Goal: Task Accomplishment & Management: Complete application form

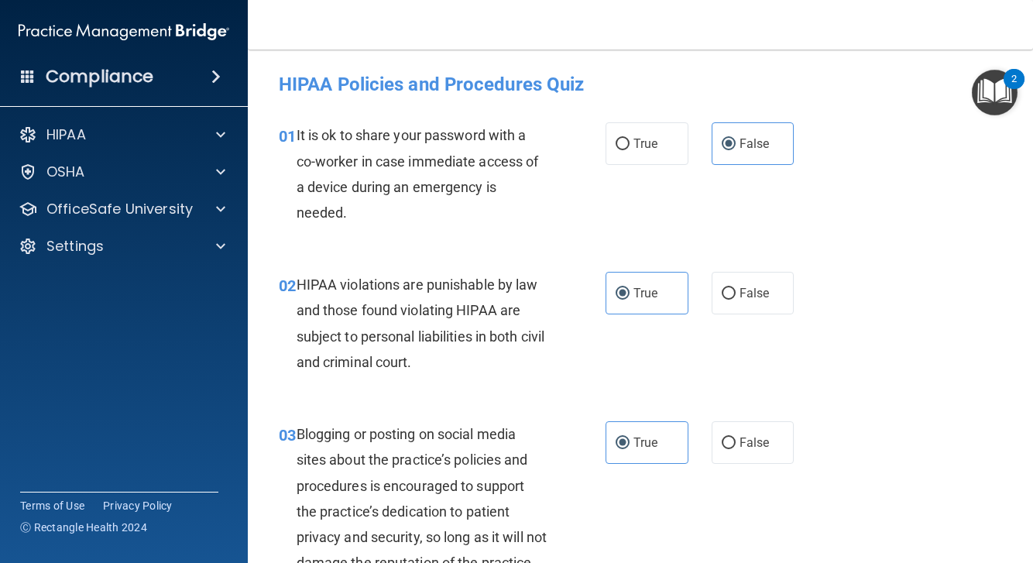
scroll to position [3002, 0]
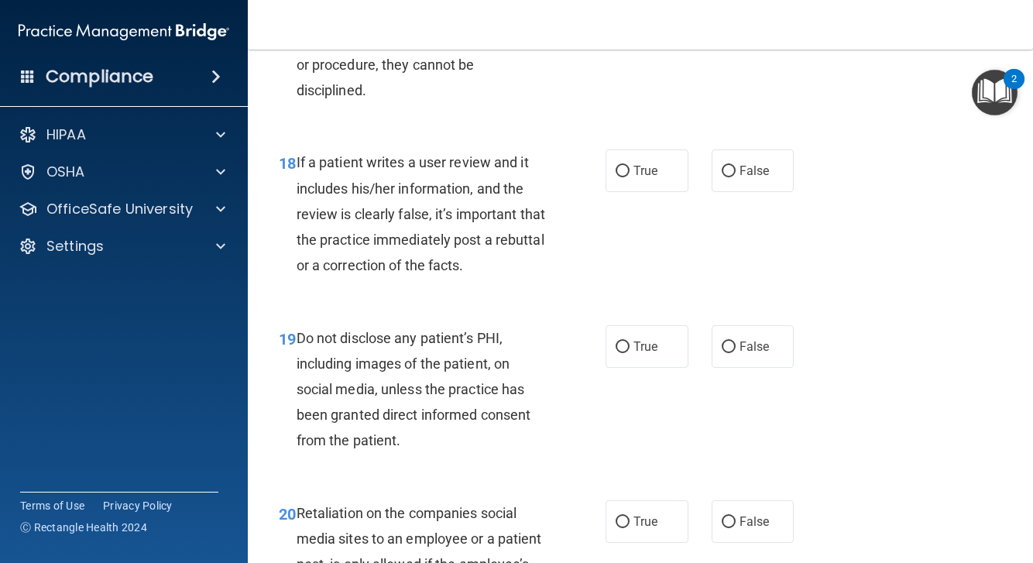
click at [555, 258] on div "If a patient writes a user review and it includes his/her information, and the …" at bounding box center [428, 214] width 263 height 129
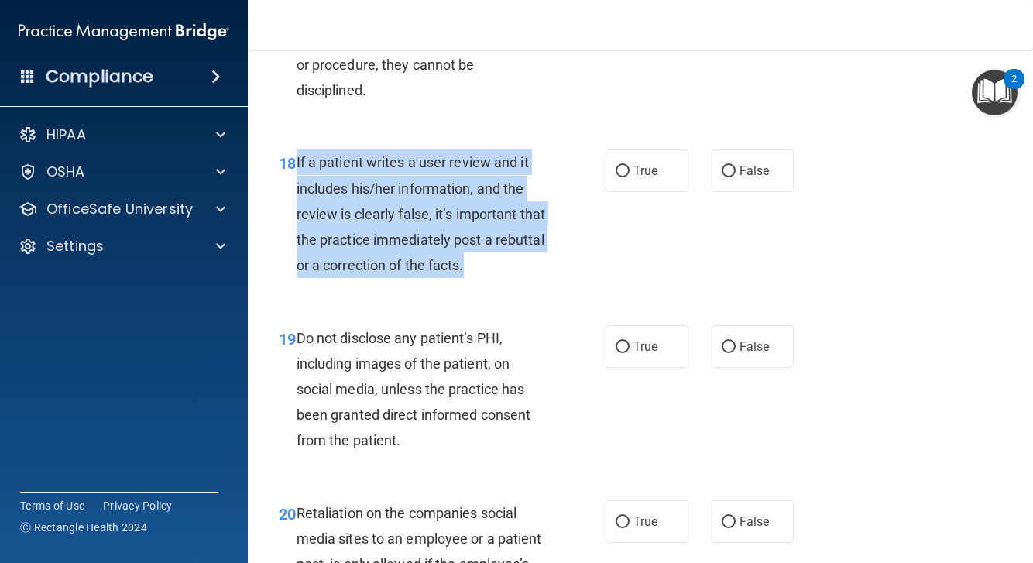
drag, startPoint x: 297, startPoint y: 171, endPoint x: 475, endPoint y: 273, distance: 204.4
click at [475, 273] on div "If a patient writes a user review and it includes his/her information, and the …" at bounding box center [428, 214] width 263 height 129
copy span "If a patient writes a user review and it includes his/her information, and the …"
click at [512, 246] on span "If a patient writes a user review and it includes his/her information, and the …" at bounding box center [421, 213] width 249 height 119
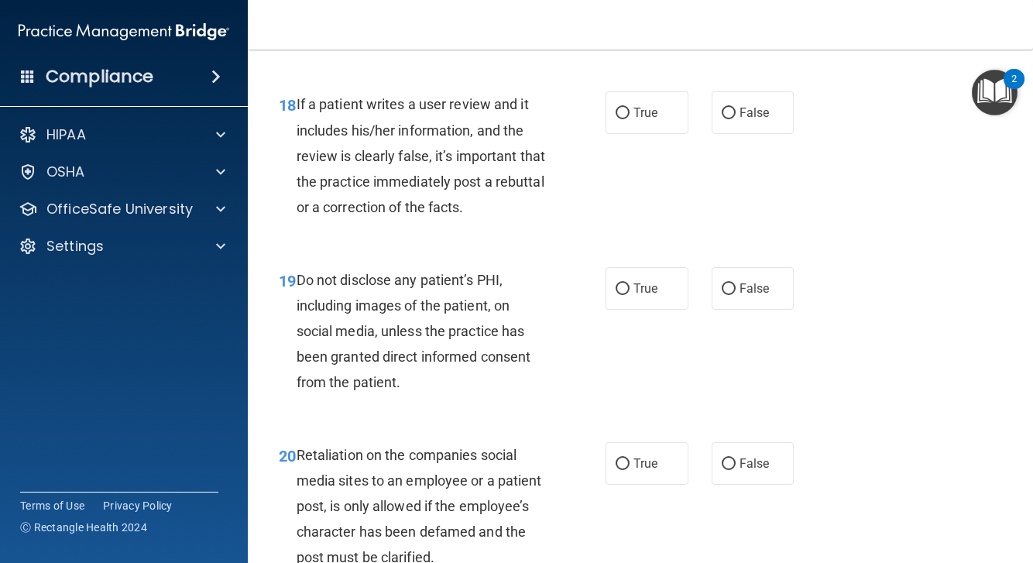
scroll to position [3060, 0]
click at [727, 113] on label "False" at bounding box center [753, 112] width 83 height 43
click at [727, 113] on input "False" at bounding box center [729, 113] width 14 height 12
radio input "true"
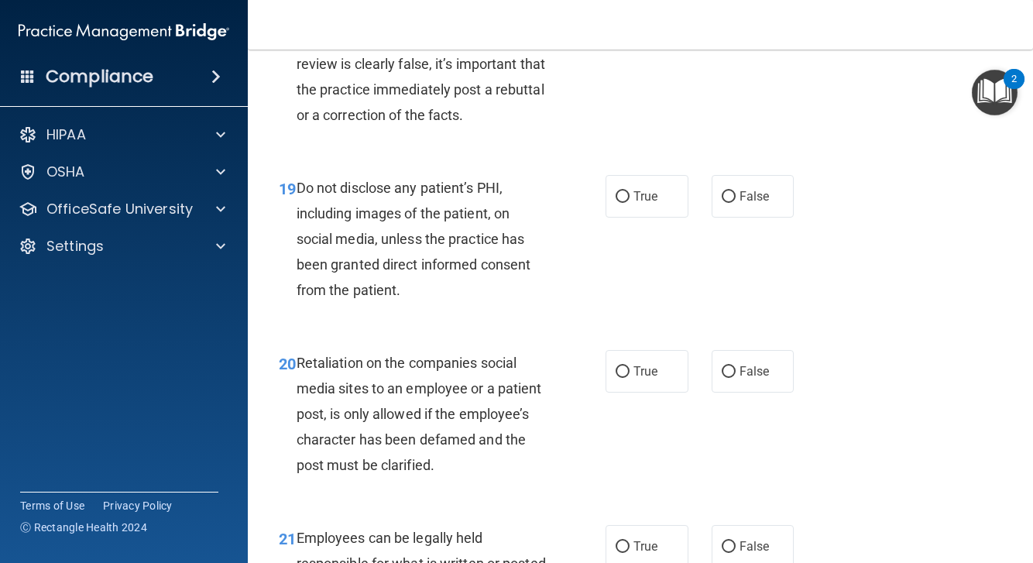
scroll to position [3184, 0]
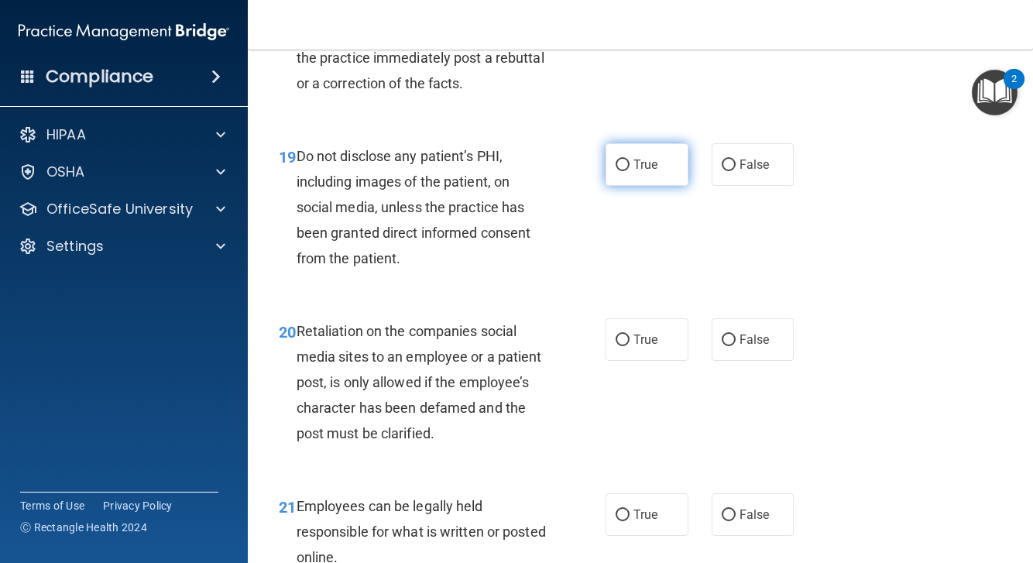
click at [630, 184] on label "True" at bounding box center [647, 164] width 83 height 43
click at [630, 171] on input "True" at bounding box center [623, 166] width 14 height 12
radio input "true"
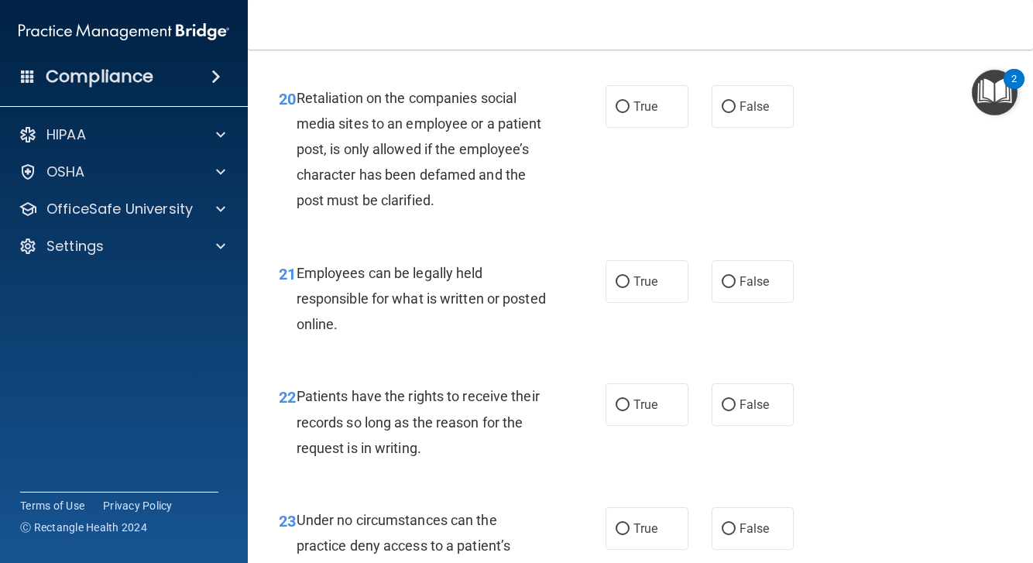
scroll to position [3421, 0]
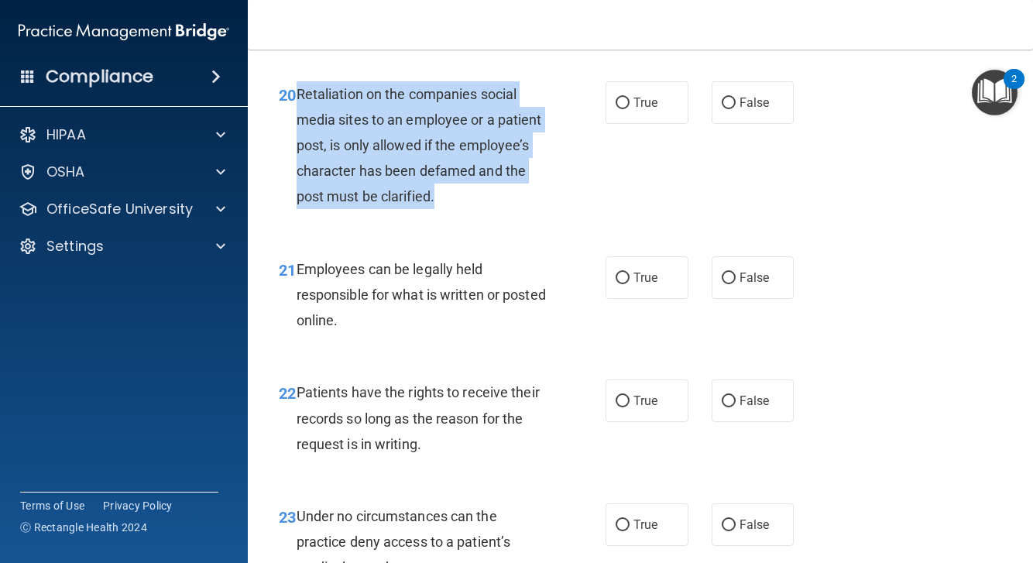
drag, startPoint x: 294, startPoint y: 103, endPoint x: 442, endPoint y: 208, distance: 181.0
click at [442, 208] on div "20 Retaliation on the companies social media sites to an employee or a patient …" at bounding box center [442, 149] width 373 height 136
copy div "Retaliation on the companies social media sites to an employee or a patient pos…"
click at [469, 201] on div "Retaliation on the companies social media sites to an employee or a patient pos…" at bounding box center [428, 145] width 263 height 129
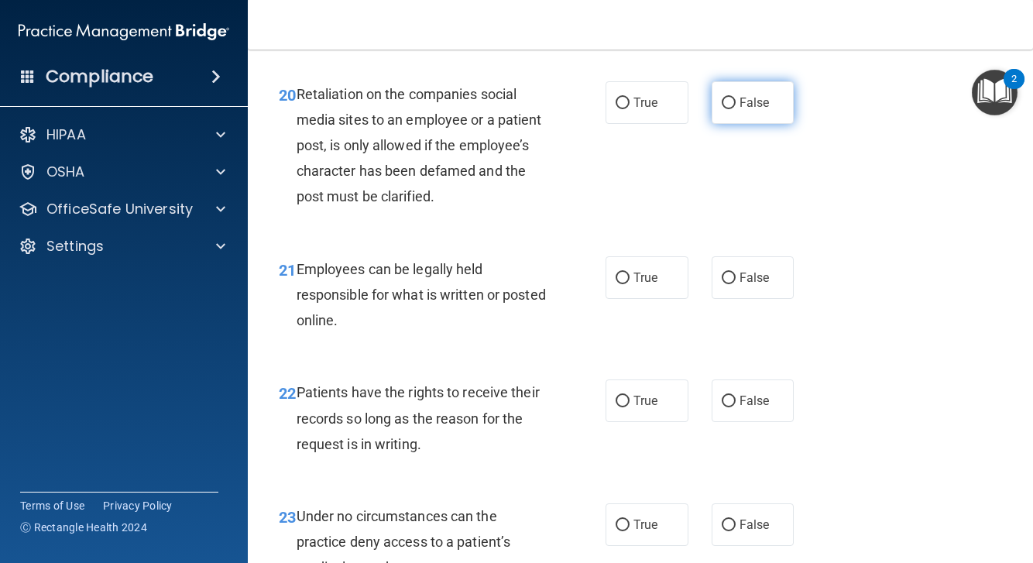
click at [736, 119] on label "False" at bounding box center [753, 102] width 83 height 43
click at [736, 109] on input "False" at bounding box center [729, 104] width 14 height 12
radio input "true"
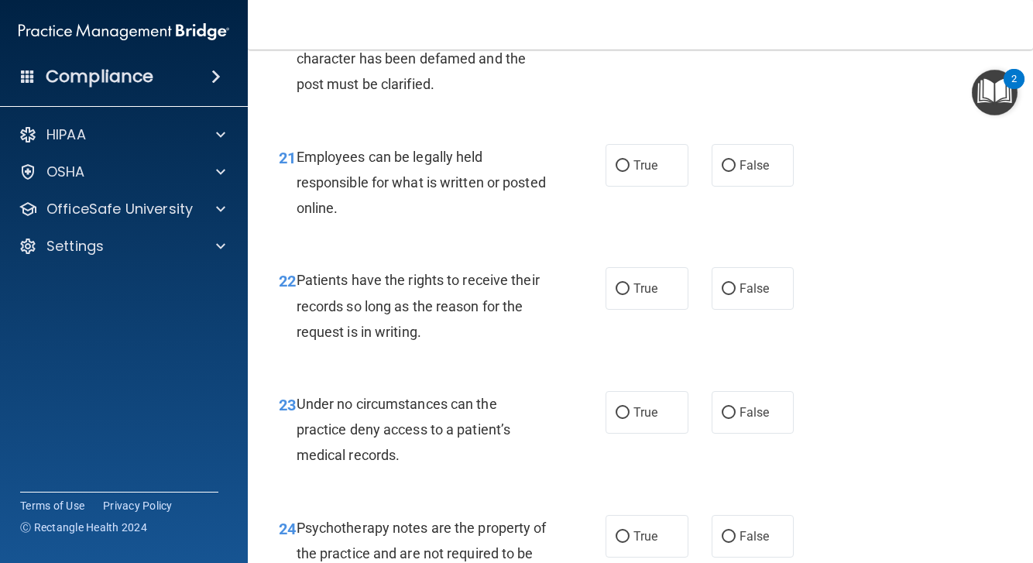
scroll to position [3540, 0]
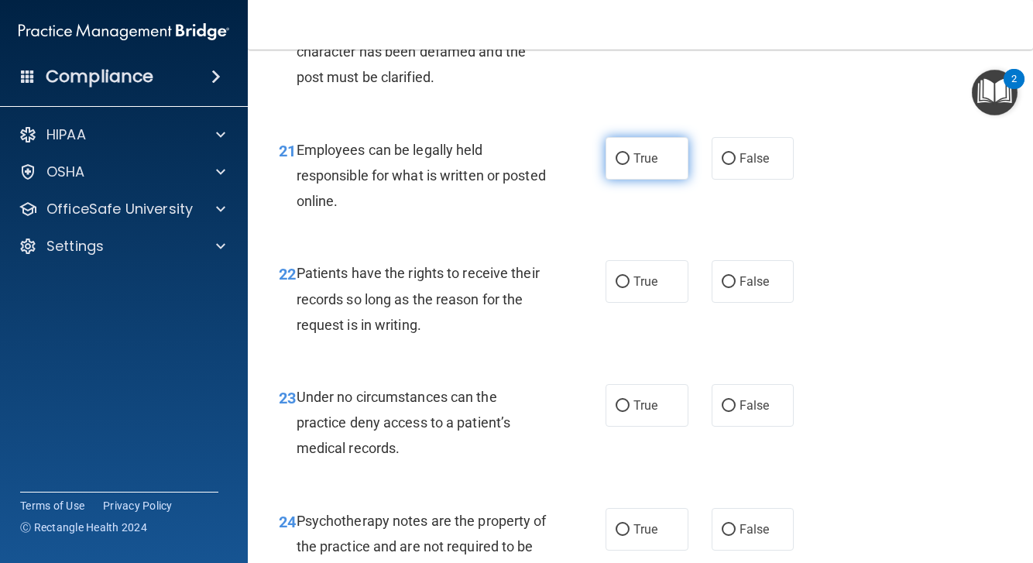
click at [641, 175] on label "True" at bounding box center [647, 158] width 83 height 43
click at [630, 165] on input "True" at bounding box center [623, 159] width 14 height 12
radio input "true"
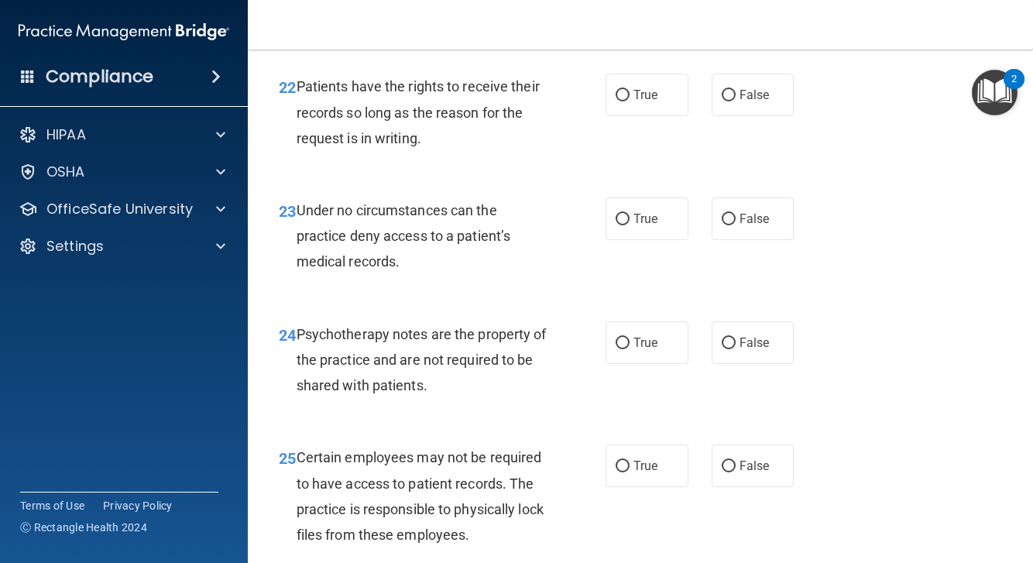
scroll to position [3738, 0]
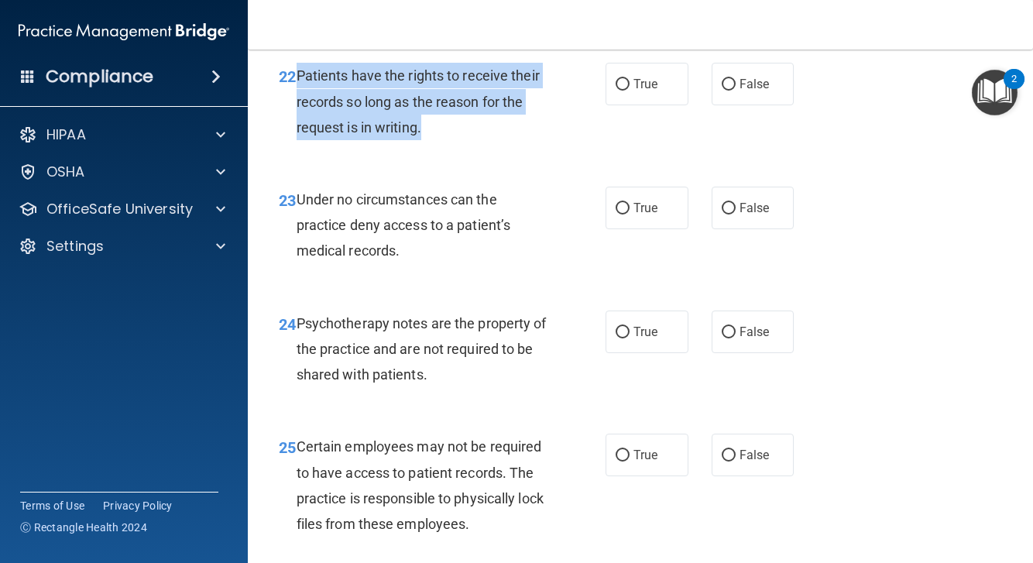
drag, startPoint x: 301, startPoint y: 84, endPoint x: 422, endPoint y: 134, distance: 131.6
click at [422, 134] on span "Patients have the rights to receive their records so long as the reason for the…" at bounding box center [418, 100] width 243 height 67
copy span "Patients have the rights to receive their records so long as the reason for the…"
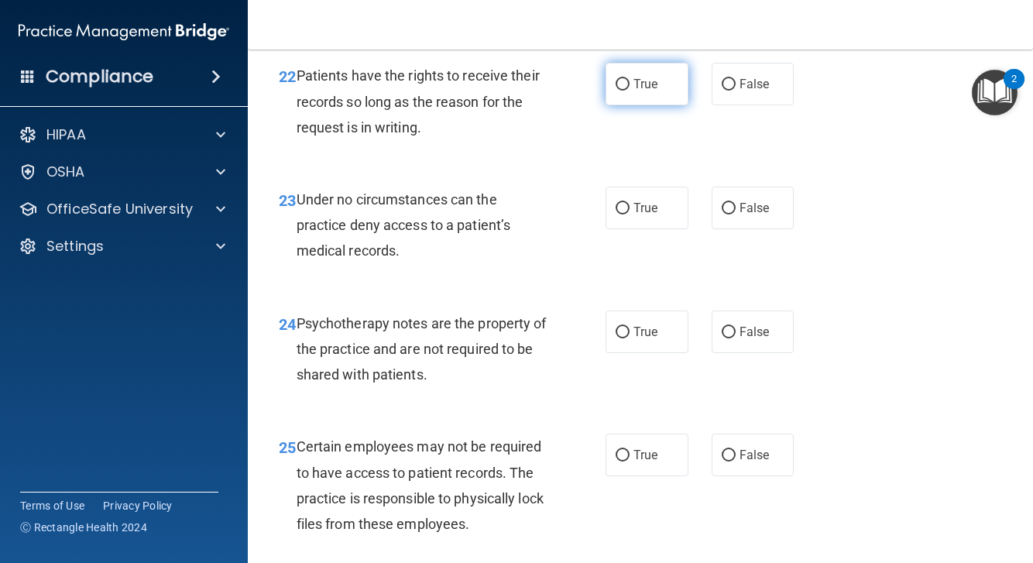
click at [668, 96] on label "True" at bounding box center [647, 84] width 83 height 43
click at [630, 91] on input "True" at bounding box center [623, 85] width 14 height 12
radio input "true"
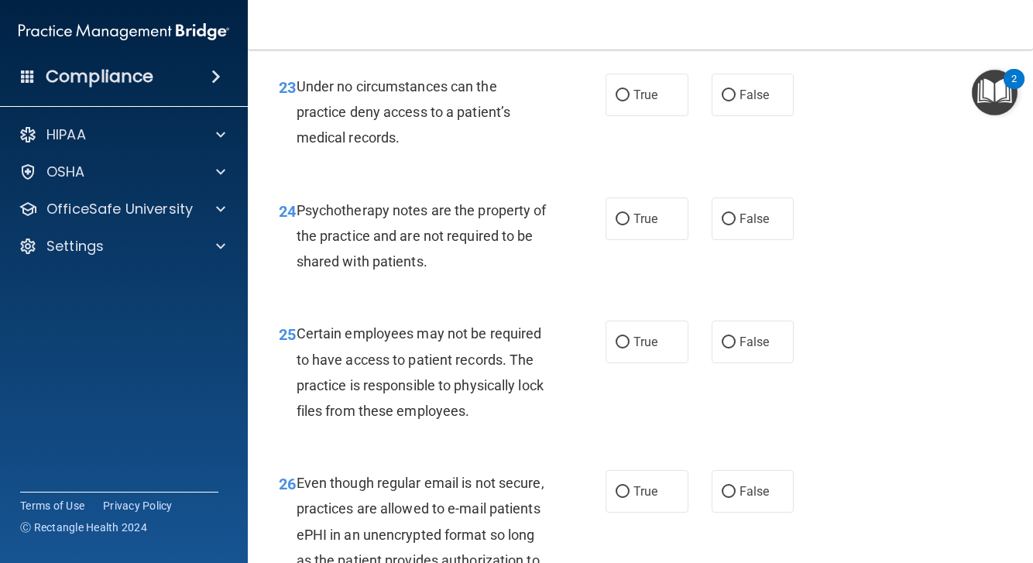
scroll to position [3856, 0]
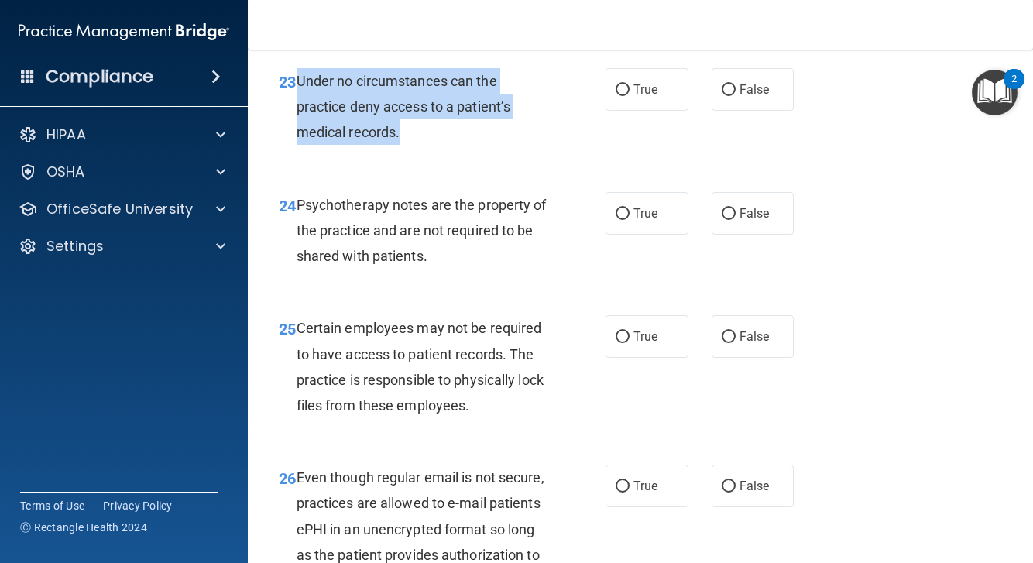
drag, startPoint x: 297, startPoint y: 88, endPoint x: 421, endPoint y: 132, distance: 130.6
click at [421, 132] on div "Under no circumstances can the practice deny access to a patient’s medical reco…" at bounding box center [428, 106] width 263 height 77
copy span "Under no circumstances can the practice deny access to a patient’s medical reco…"
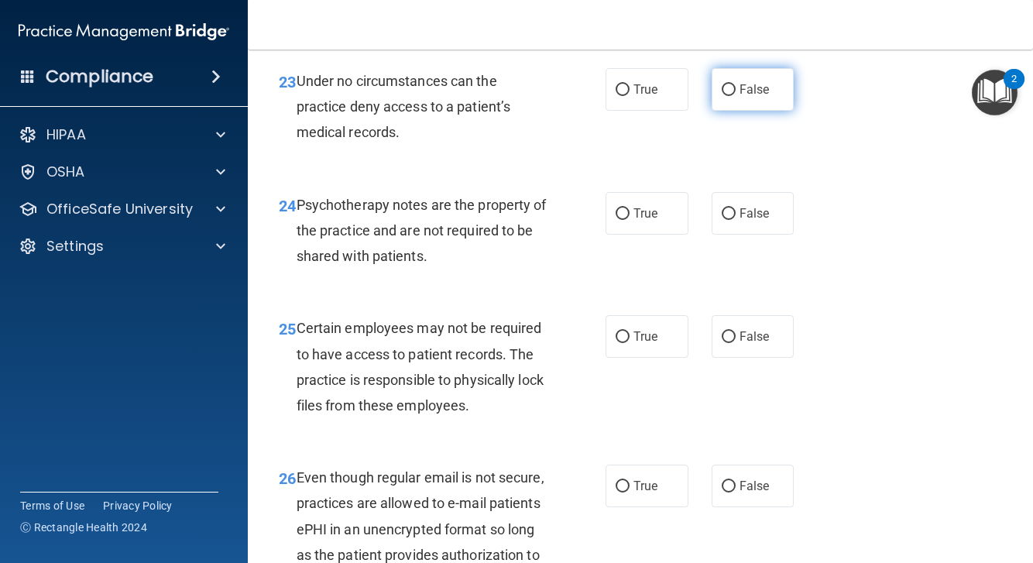
click at [756, 97] on span "False" at bounding box center [755, 89] width 30 height 15
click at [736, 96] on input "False" at bounding box center [729, 90] width 14 height 12
radio input "true"
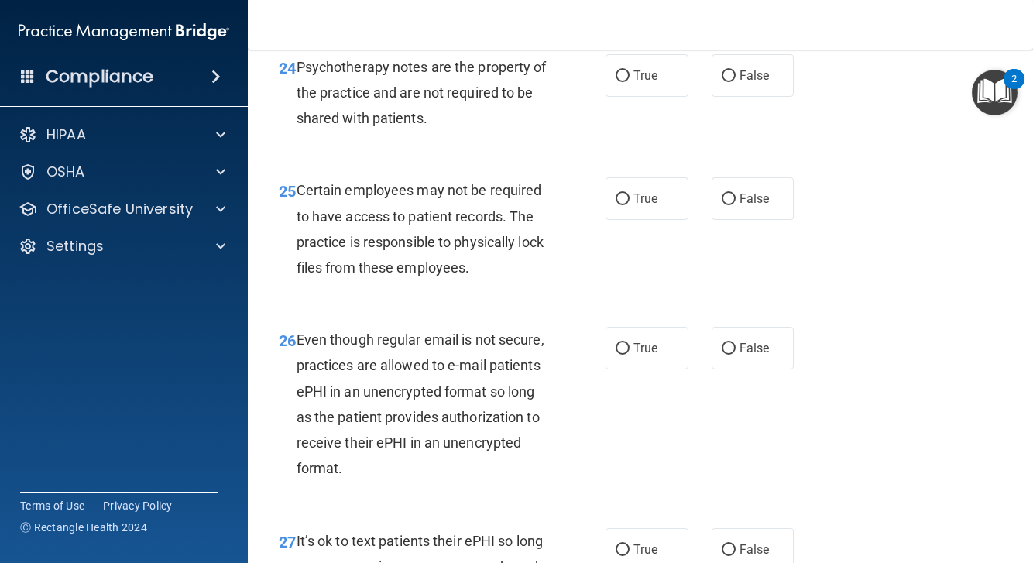
scroll to position [3989, 0]
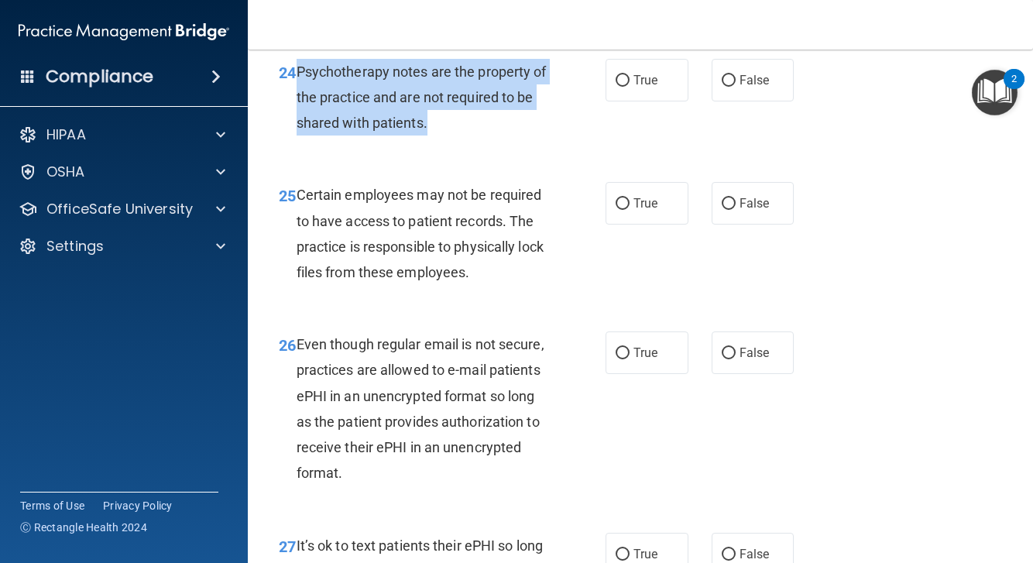
drag, startPoint x: 298, startPoint y: 76, endPoint x: 428, endPoint y: 124, distance: 138.0
click at [428, 124] on div "Psychotherapy notes are the property of the practice and are not required to be…" at bounding box center [428, 97] width 263 height 77
copy span "Psychotherapy notes are the property of the practice and are not required to be…"
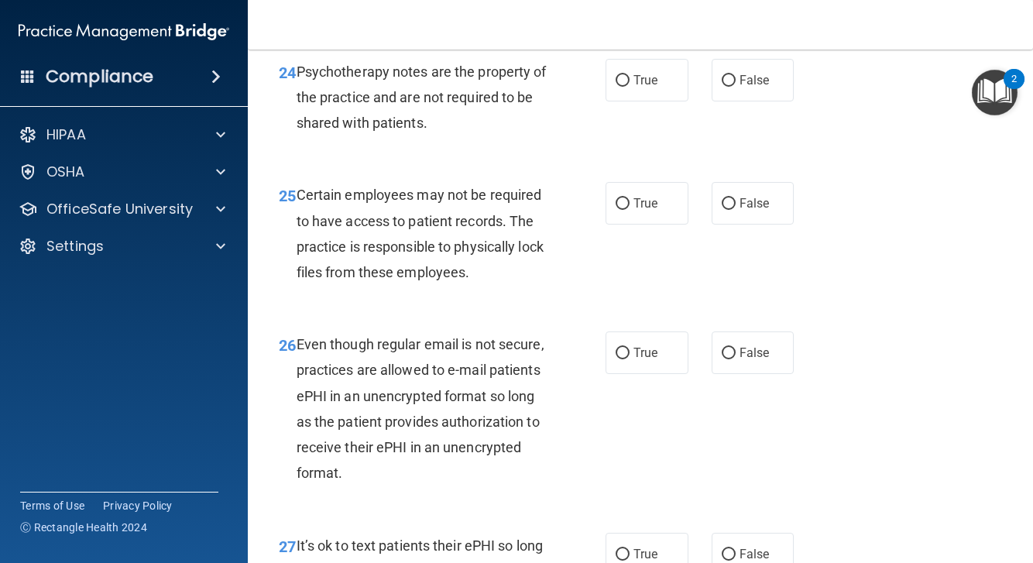
click at [389, 236] on div "Certain employees may not be required to have access to patient records. The pr…" at bounding box center [428, 233] width 263 height 103
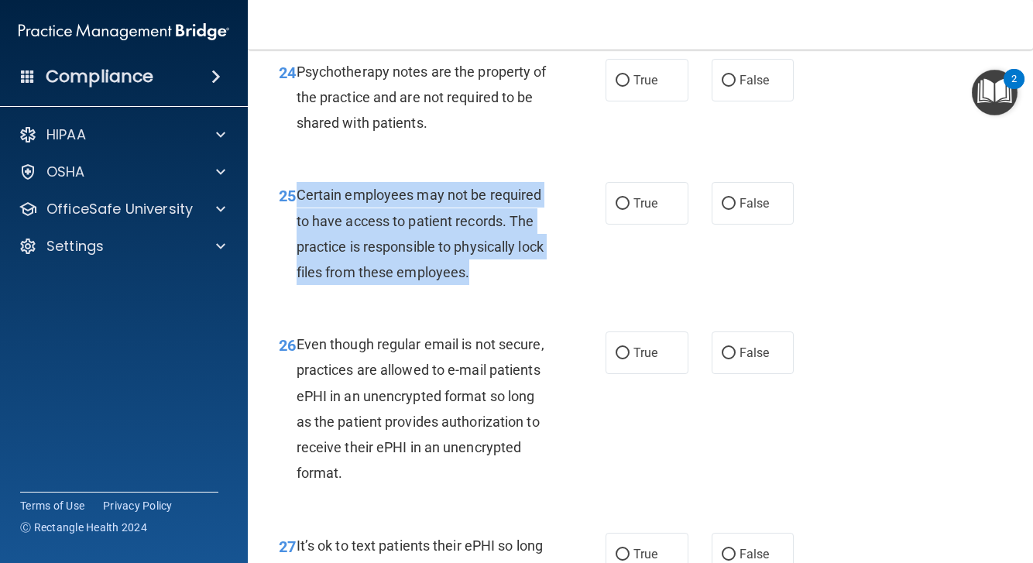
drag, startPoint x: 298, startPoint y: 201, endPoint x: 501, endPoint y: 286, distance: 220.1
click at [501, 285] on div "Certain employees may not be required to have access to patient records. The pr…" at bounding box center [428, 233] width 263 height 103
copy span "Certain employees may not be required to have access to patient records. The pr…"
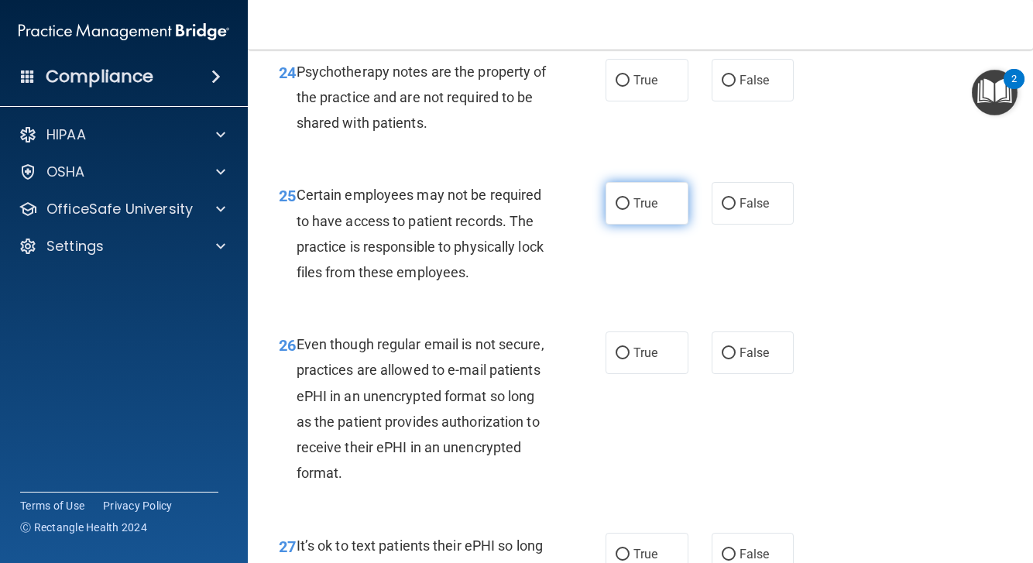
click at [631, 204] on label "True" at bounding box center [647, 203] width 83 height 43
click at [630, 204] on input "True" at bounding box center [623, 204] width 14 height 12
radio input "true"
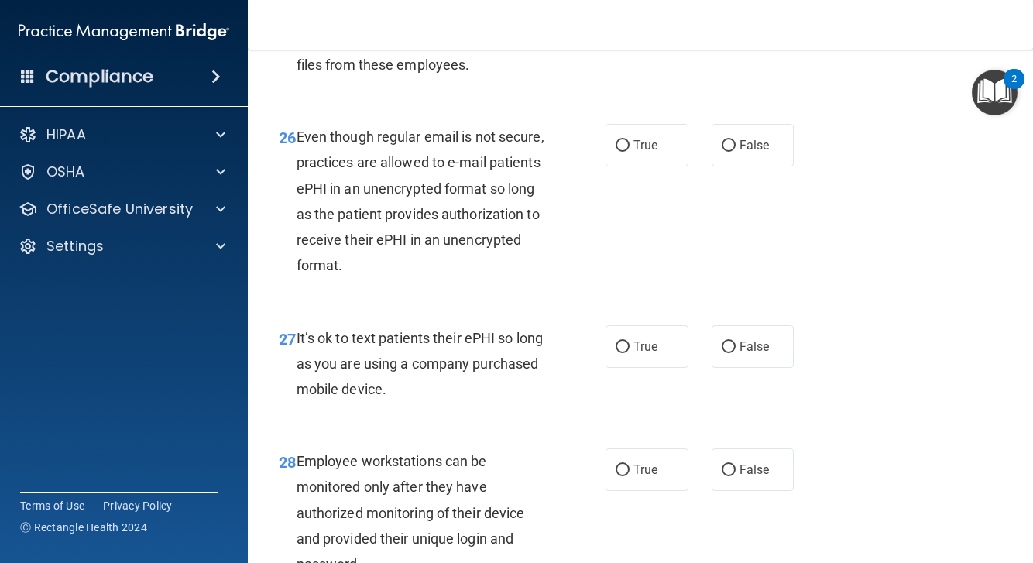
scroll to position [4198, 0]
click at [645, 141] on label "True" at bounding box center [647, 143] width 83 height 43
click at [630, 141] on input "True" at bounding box center [623, 145] width 14 height 12
radio input "true"
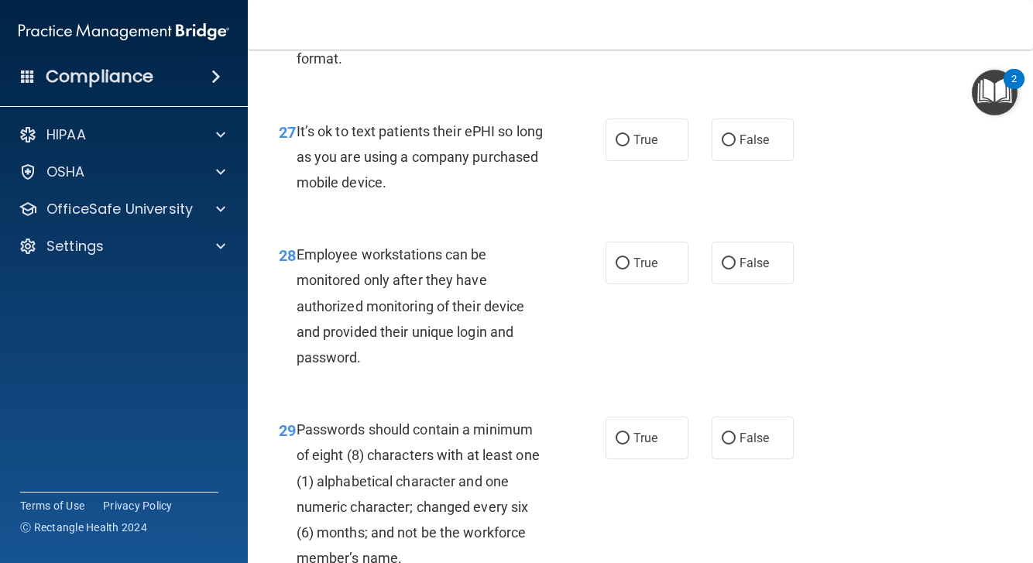
scroll to position [4412, 0]
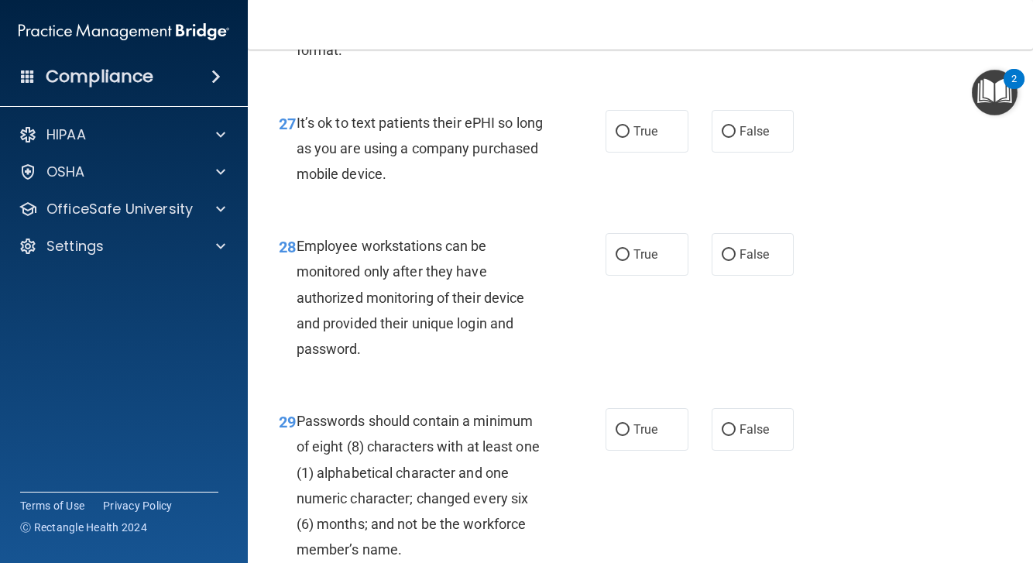
drag, startPoint x: 296, startPoint y: 129, endPoint x: 399, endPoint y: 180, distance: 115.0
click at [399, 180] on div "It’s ok to text patients their ePHI so long as you are using a company purchase…" at bounding box center [428, 148] width 263 height 77
copy span "It’s ok to text patients their ePHI so long as you are using a company purchase…"
click at [632, 143] on label "True" at bounding box center [647, 131] width 83 height 43
click at [630, 138] on input "True" at bounding box center [623, 132] width 14 height 12
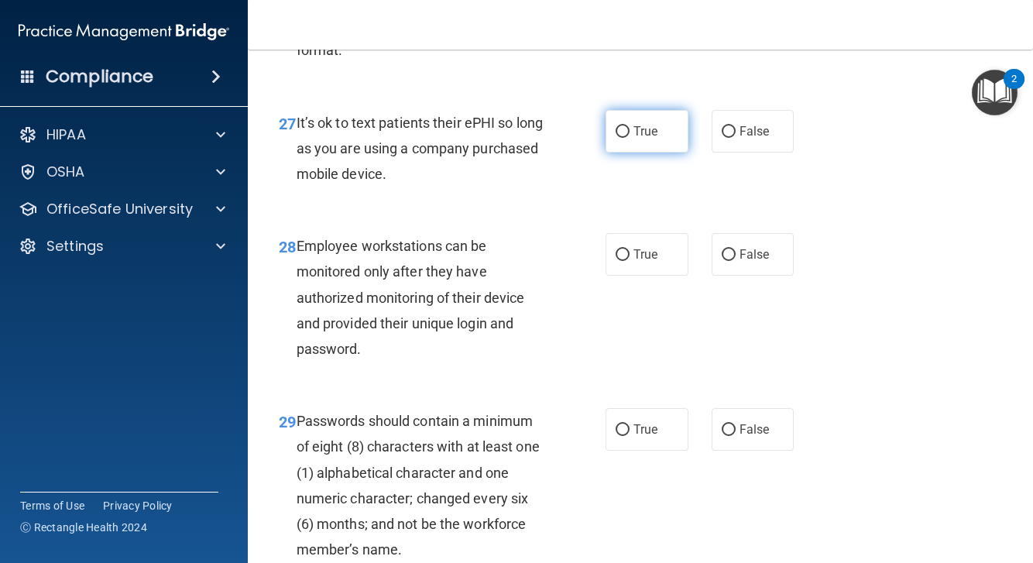
radio input "true"
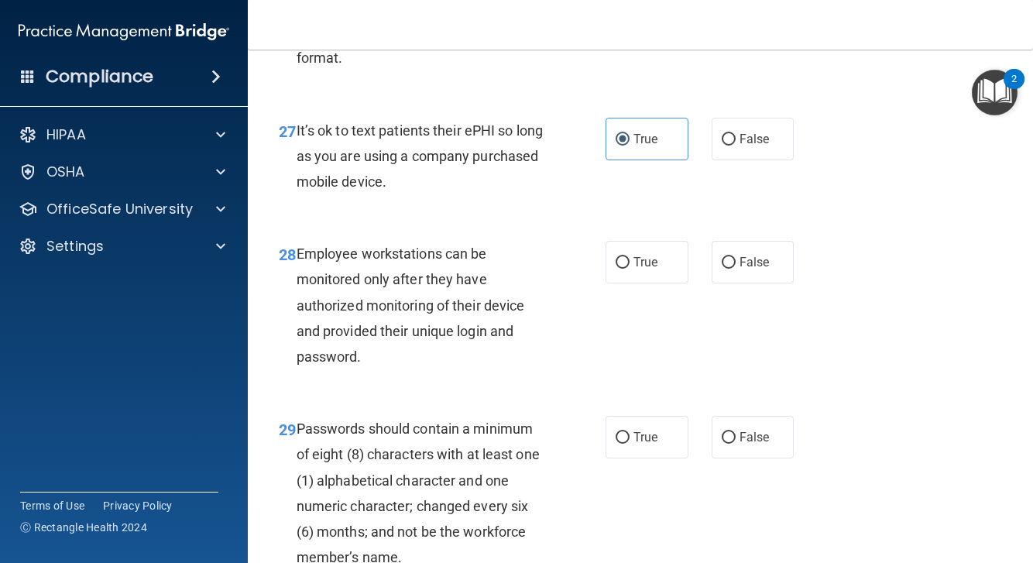
scroll to position [4400, 0]
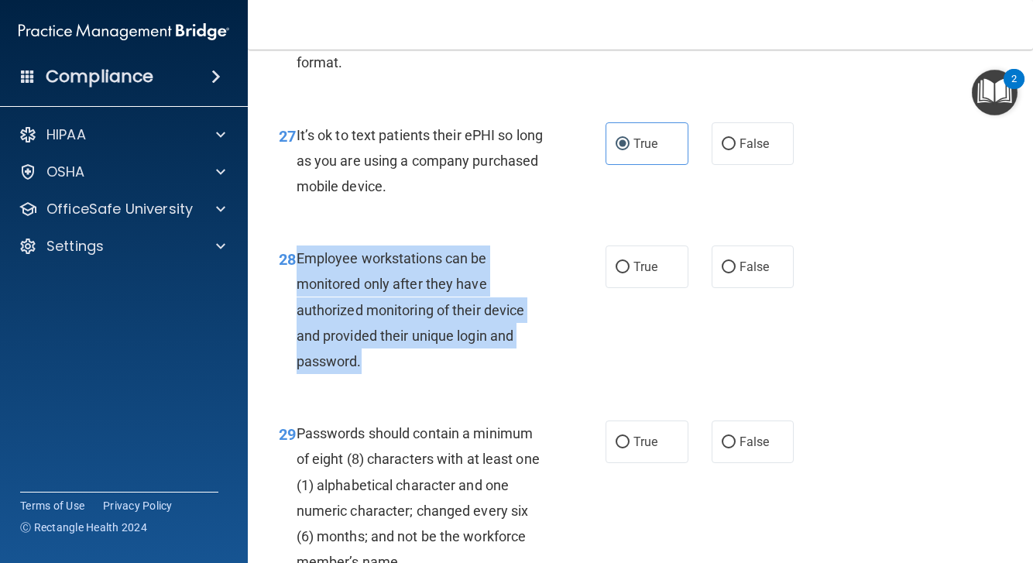
drag, startPoint x: 297, startPoint y: 265, endPoint x: 374, endPoint y: 358, distance: 121.0
click at [374, 358] on div "Employee workstations can be monitored only after they have authorized monitori…" at bounding box center [428, 310] width 263 height 129
copy span "Employee workstations can be monitored only after they have authorized monitori…"
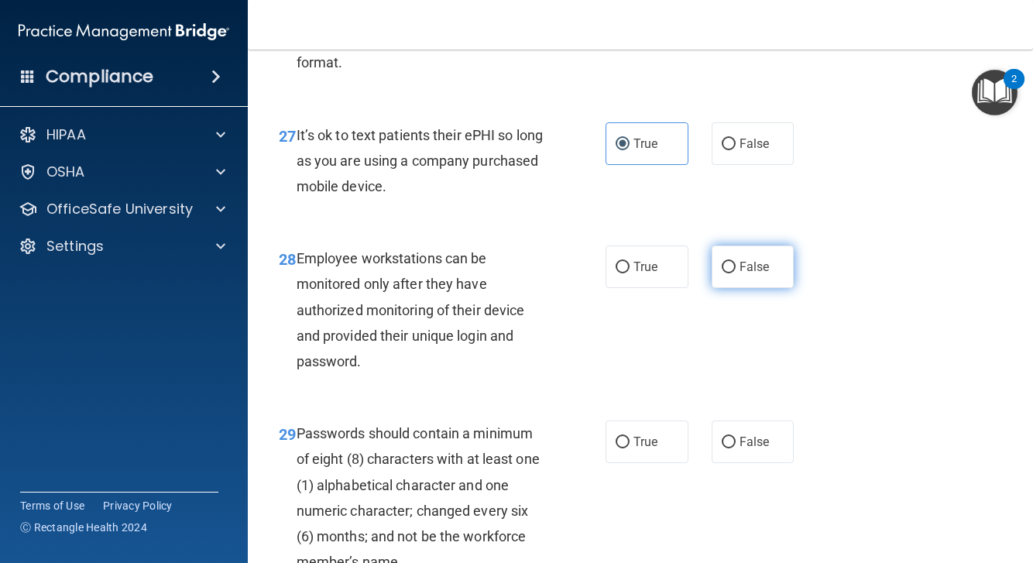
click at [730, 287] on label "False" at bounding box center [753, 267] width 83 height 43
click at [730, 273] on input "False" at bounding box center [729, 268] width 14 height 12
radio input "true"
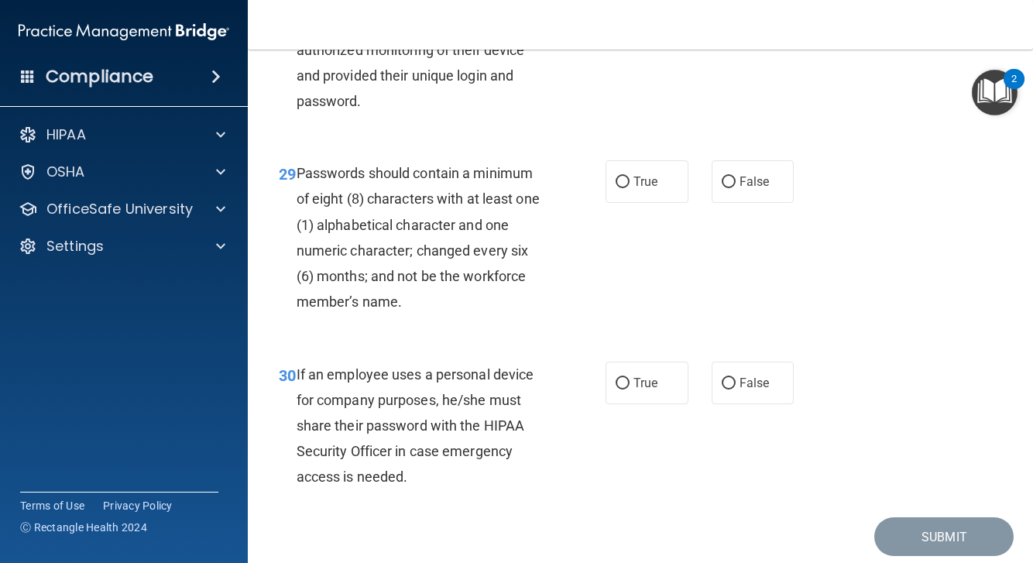
scroll to position [4664, 0]
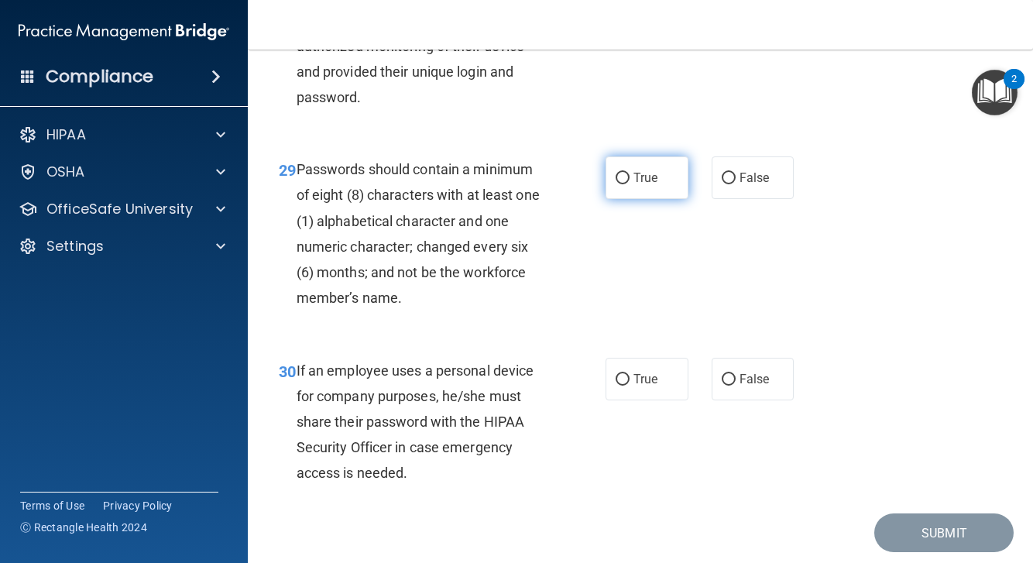
click at [655, 179] on span "True" at bounding box center [646, 177] width 24 height 15
click at [630, 179] on input "True" at bounding box center [623, 179] width 14 height 12
radio input "true"
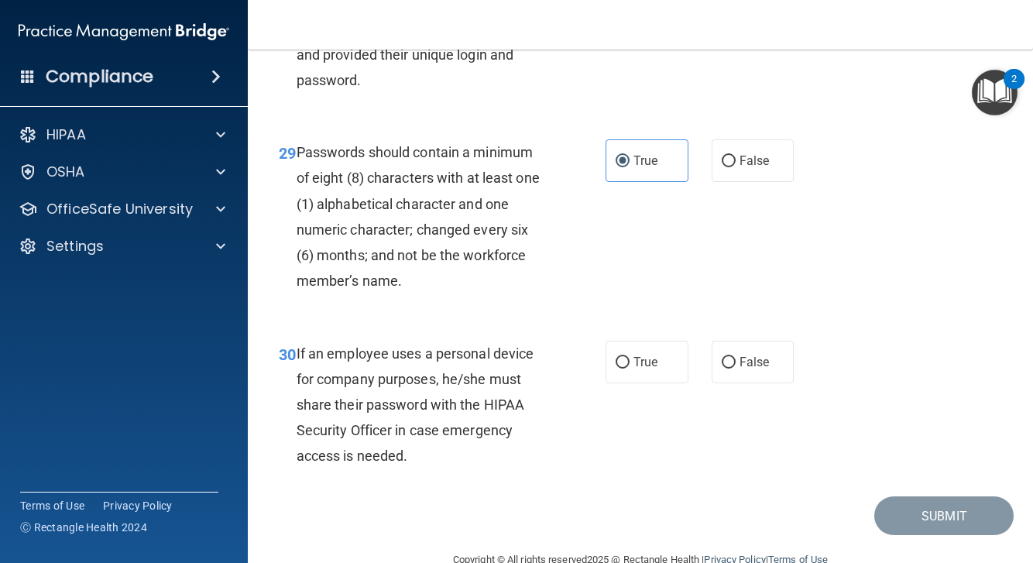
scroll to position [4685, 0]
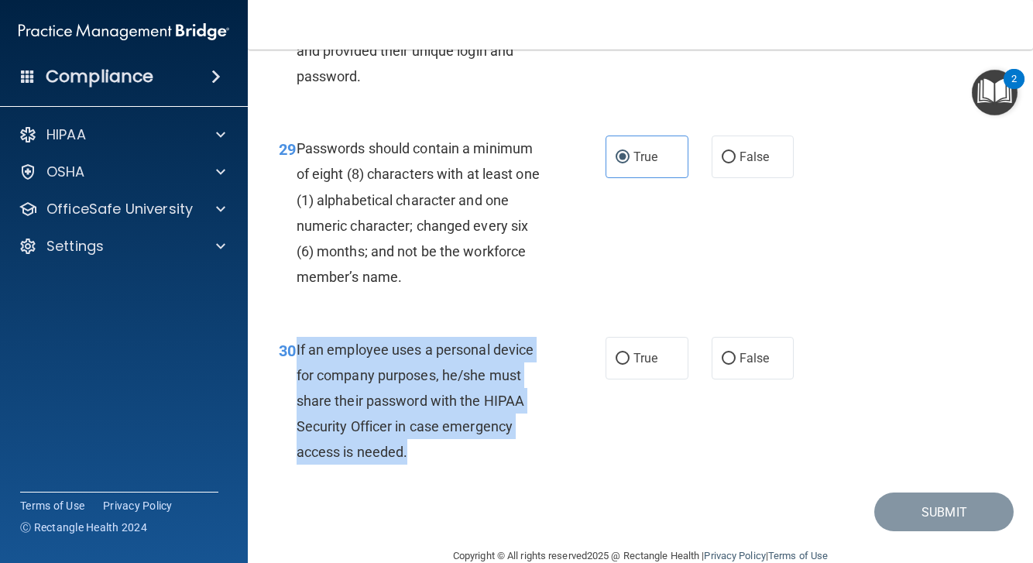
drag, startPoint x: 297, startPoint y: 349, endPoint x: 415, endPoint y: 448, distance: 154.0
click at [415, 448] on div "If an employee uses a personal device for company purposes, he/she must share t…" at bounding box center [428, 401] width 263 height 129
copy span "If an employee uses a personal device for company purposes, he/she must share t…"
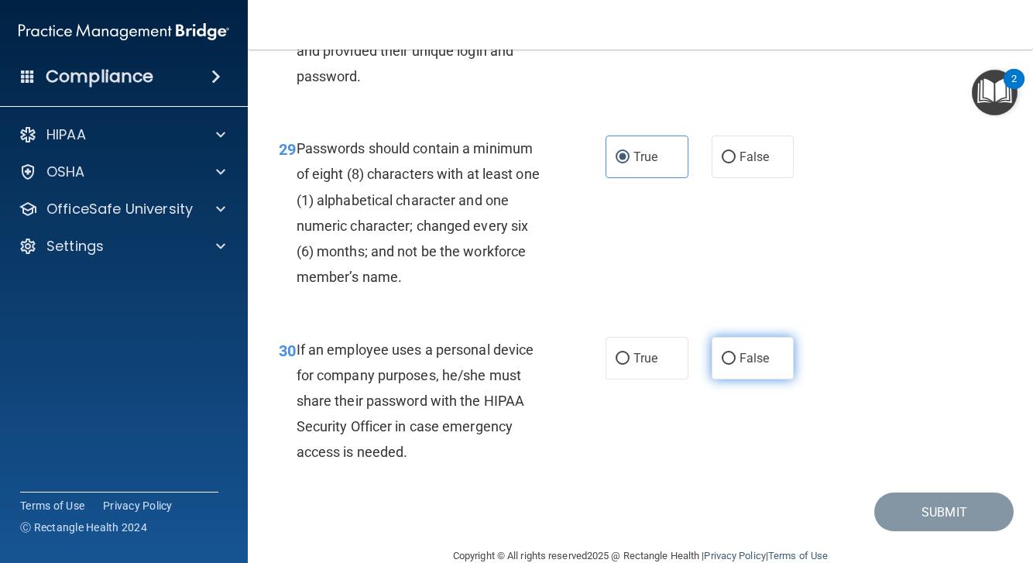
click at [766, 354] on span "False" at bounding box center [755, 358] width 30 height 15
click at [736, 354] on input "False" at bounding box center [729, 359] width 14 height 12
radio input "true"
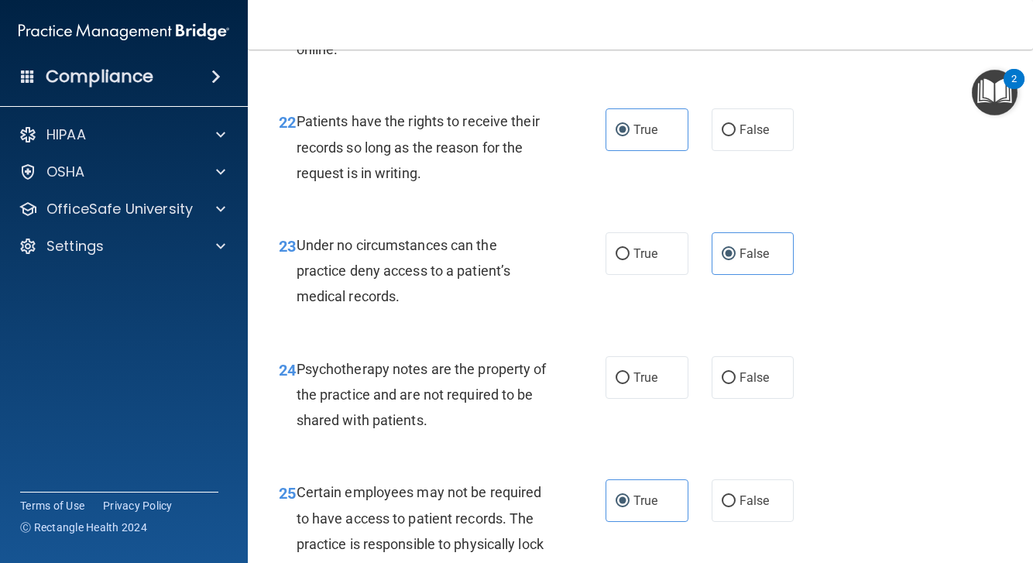
scroll to position [3707, 0]
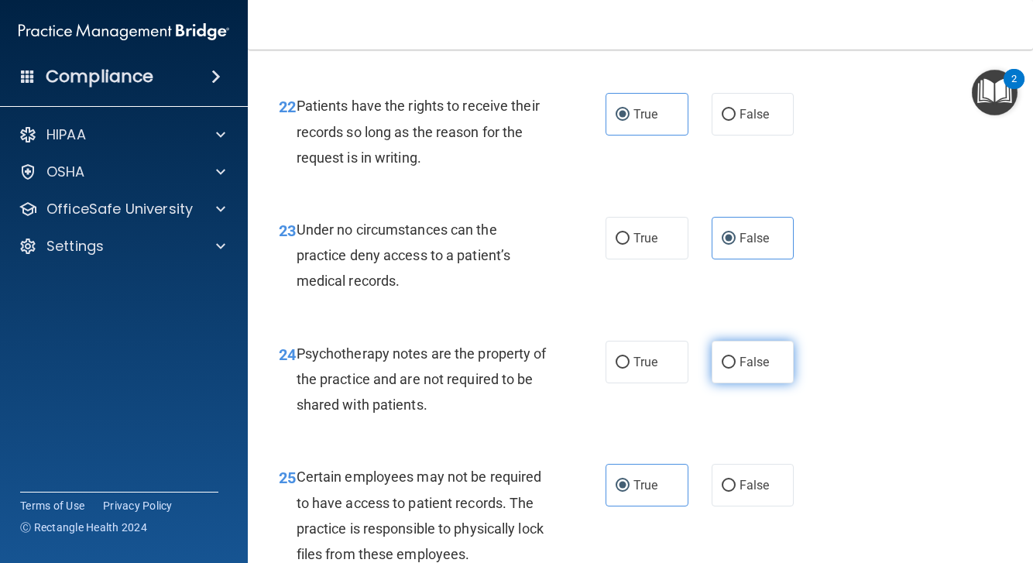
click at [738, 369] on label "False" at bounding box center [753, 362] width 83 height 43
click at [736, 369] on input "False" at bounding box center [729, 363] width 14 height 12
radio input "true"
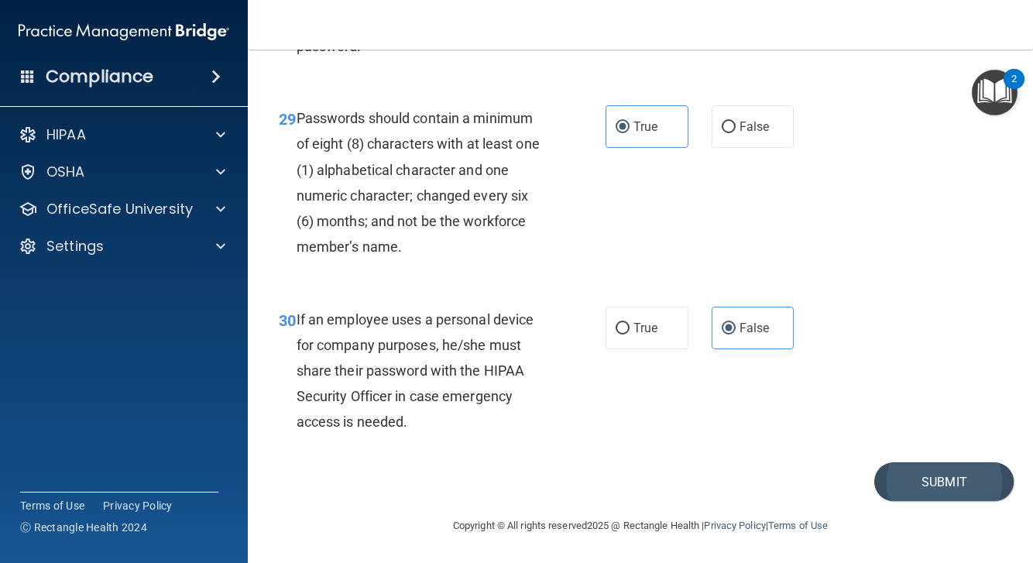
scroll to position [4716, 0]
click at [930, 480] on button "Submit" at bounding box center [944, 482] width 139 height 40
